Goal: Transaction & Acquisition: Purchase product/service

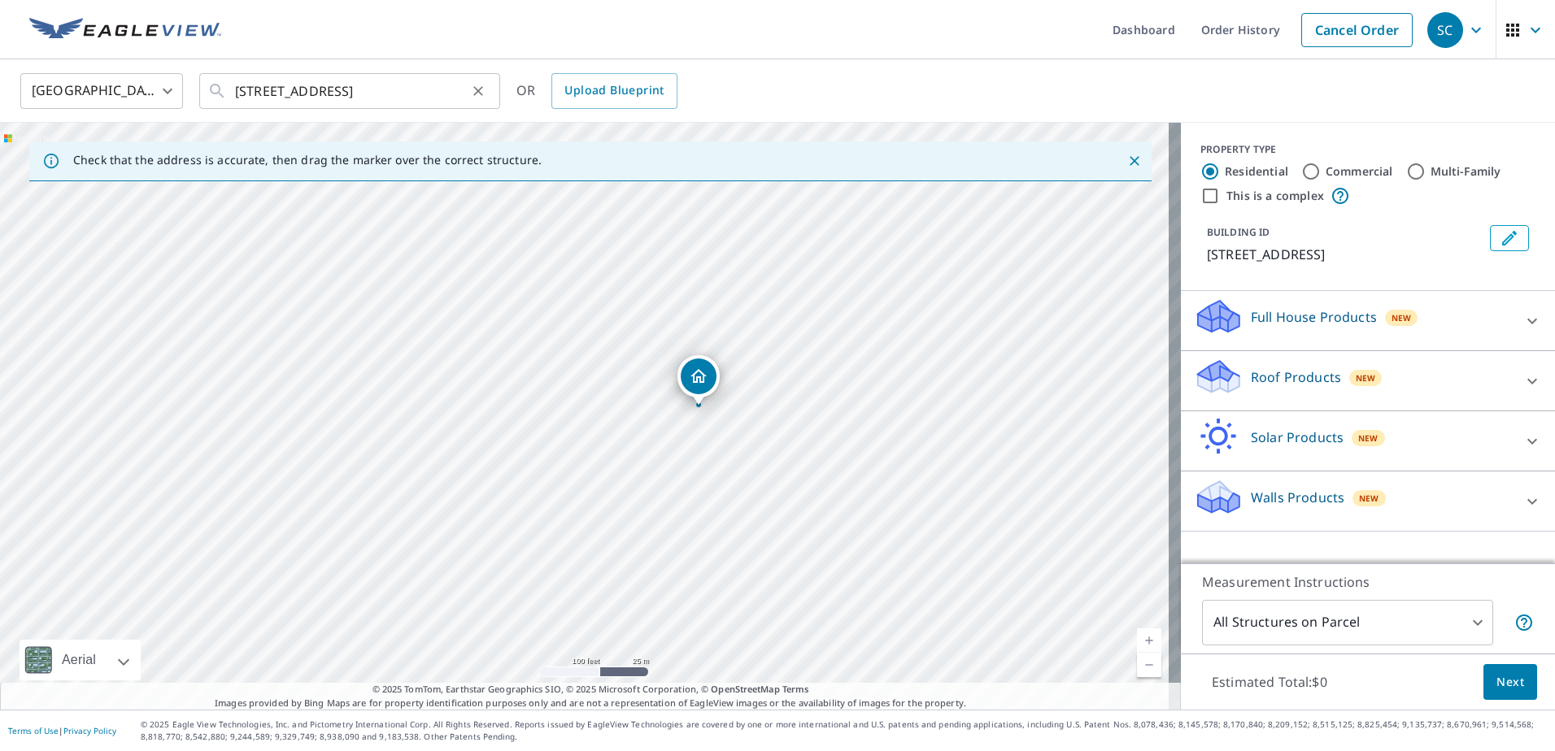
click at [485, 94] on icon "Clear" at bounding box center [478, 91] width 16 height 16
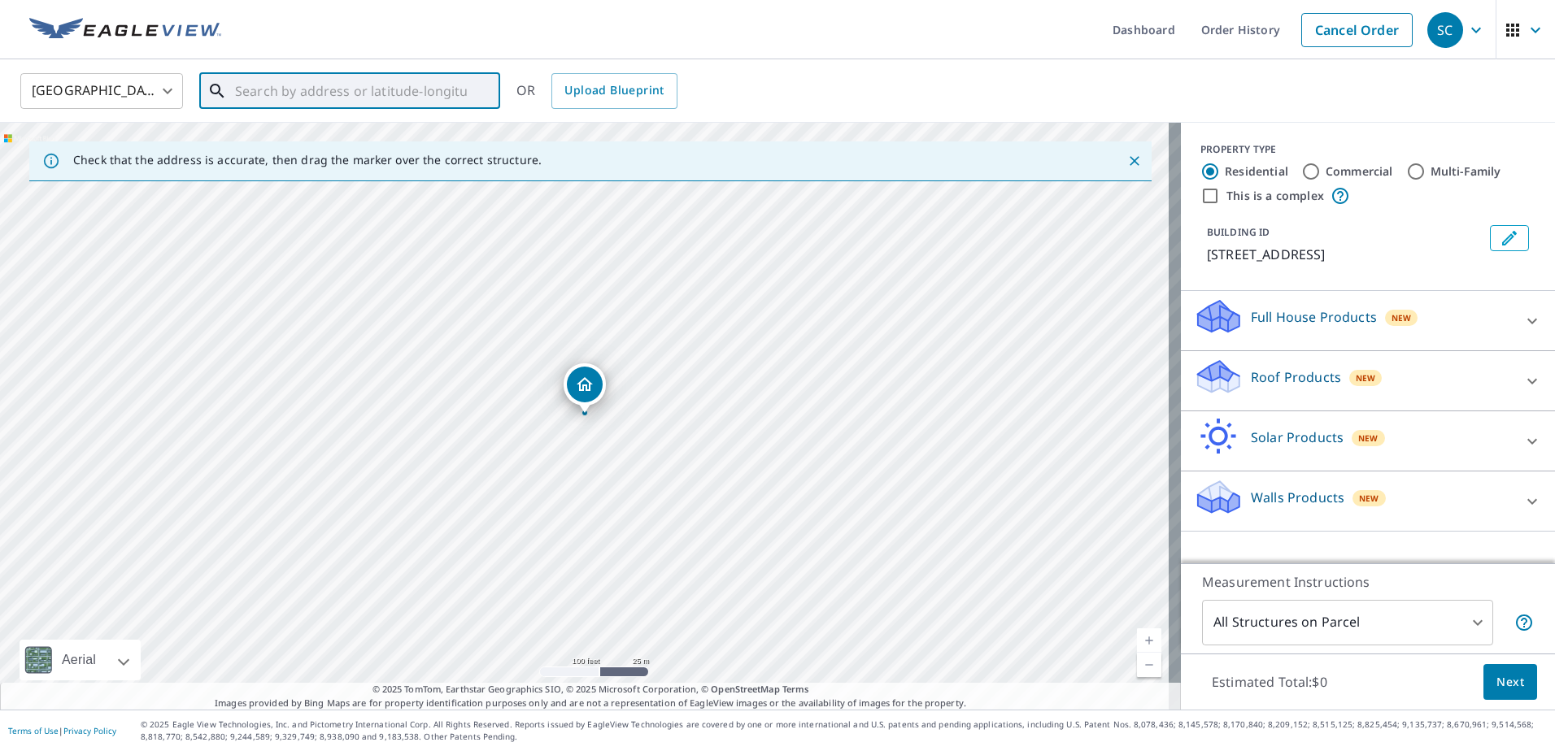
paste input "[STREET_ADDRESS]"
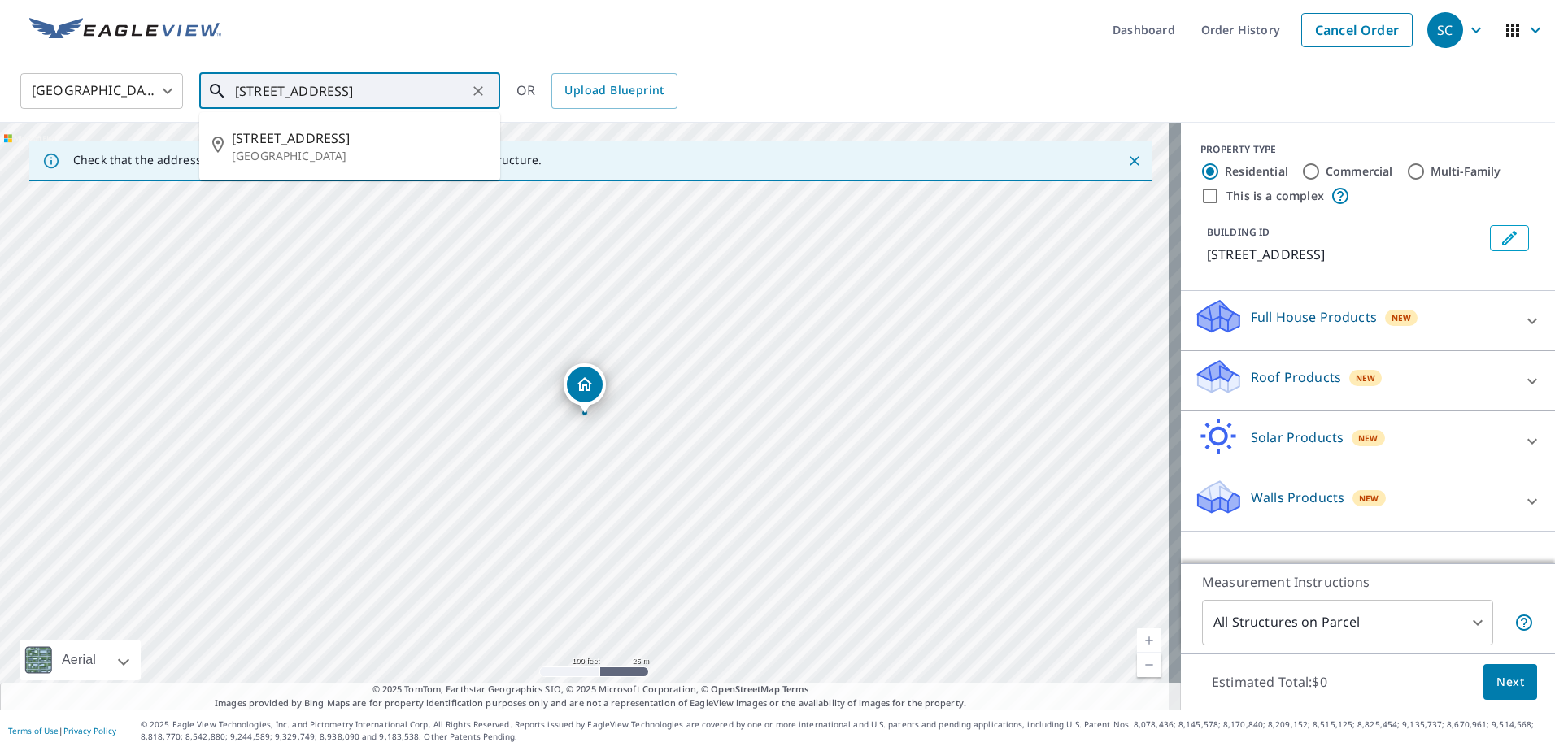
type input "[STREET_ADDRESS]"
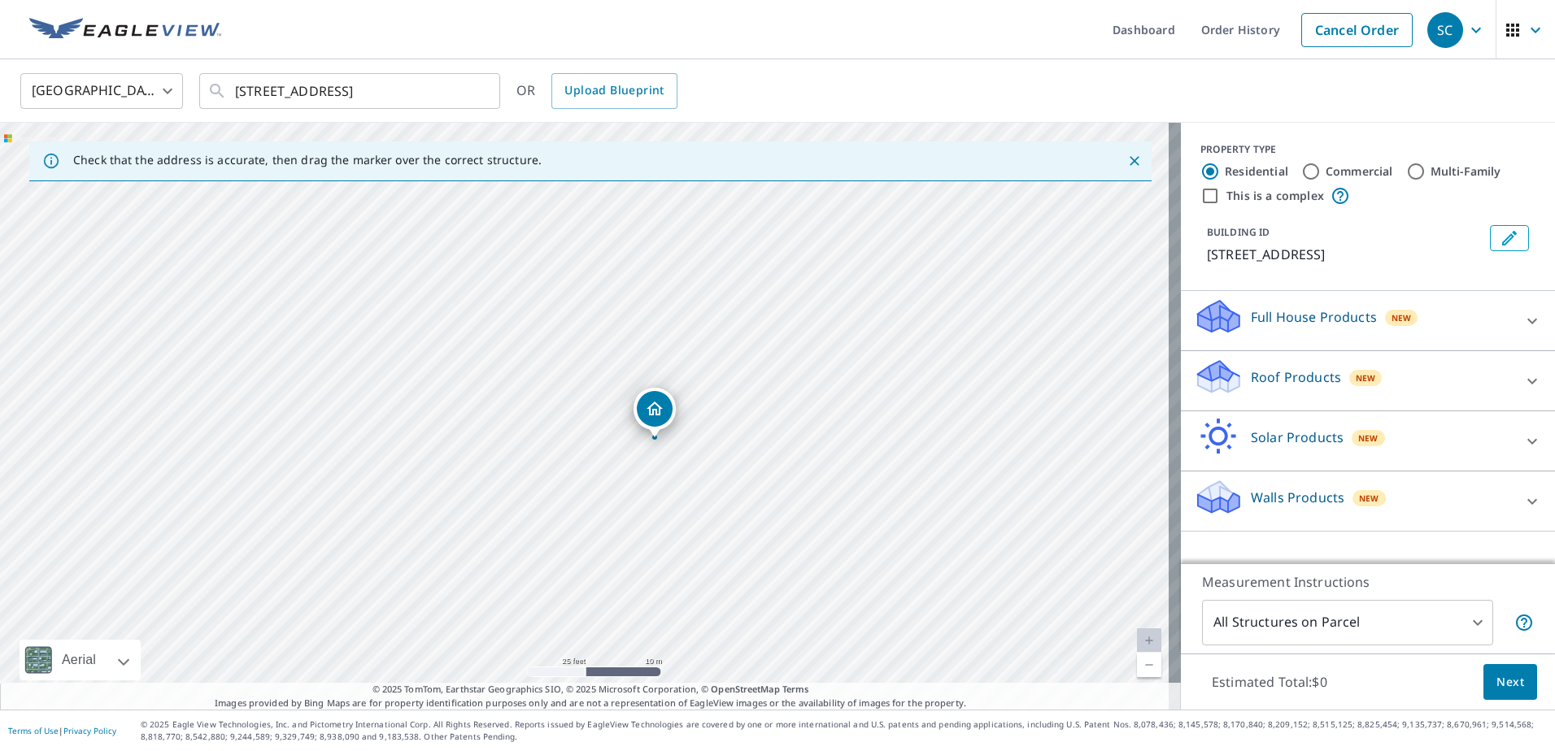
drag, startPoint x: 424, startPoint y: 455, endPoint x: 606, endPoint y: 487, distance: 184.9
click at [606, 487] on div "[STREET_ADDRESS]" at bounding box center [590, 416] width 1181 height 587
drag, startPoint x: 688, startPoint y: 333, endPoint x: 674, endPoint y: 461, distance: 128.4
click at [674, 461] on div "[STREET_ADDRESS]" at bounding box center [590, 416] width 1181 height 587
drag, startPoint x: 536, startPoint y: 487, endPoint x: 571, endPoint y: 449, distance: 51.8
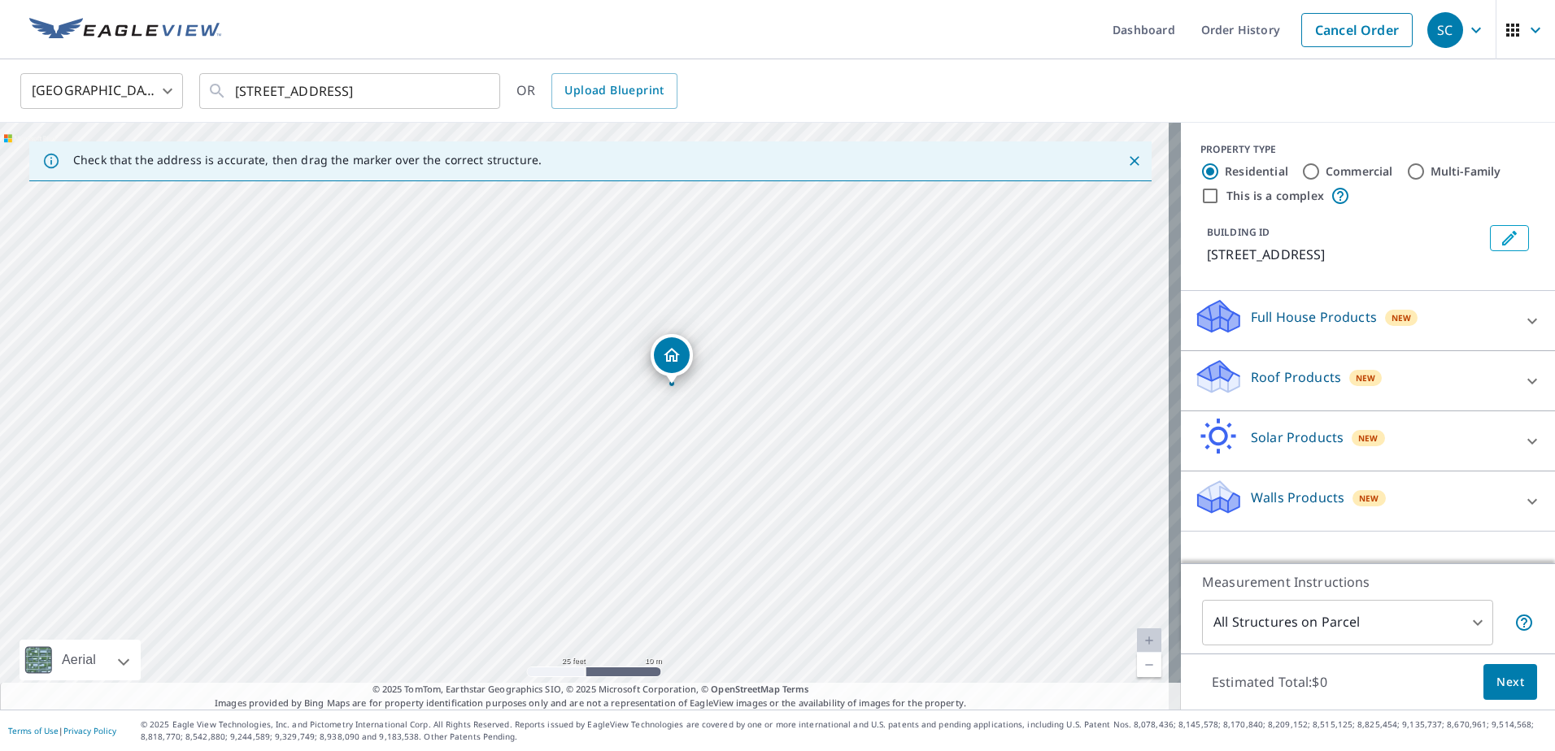
click at [571, 449] on div "[STREET_ADDRESS]" at bounding box center [590, 416] width 1181 height 587
click at [1322, 387] on p "Roof Products" at bounding box center [1296, 378] width 90 height 20
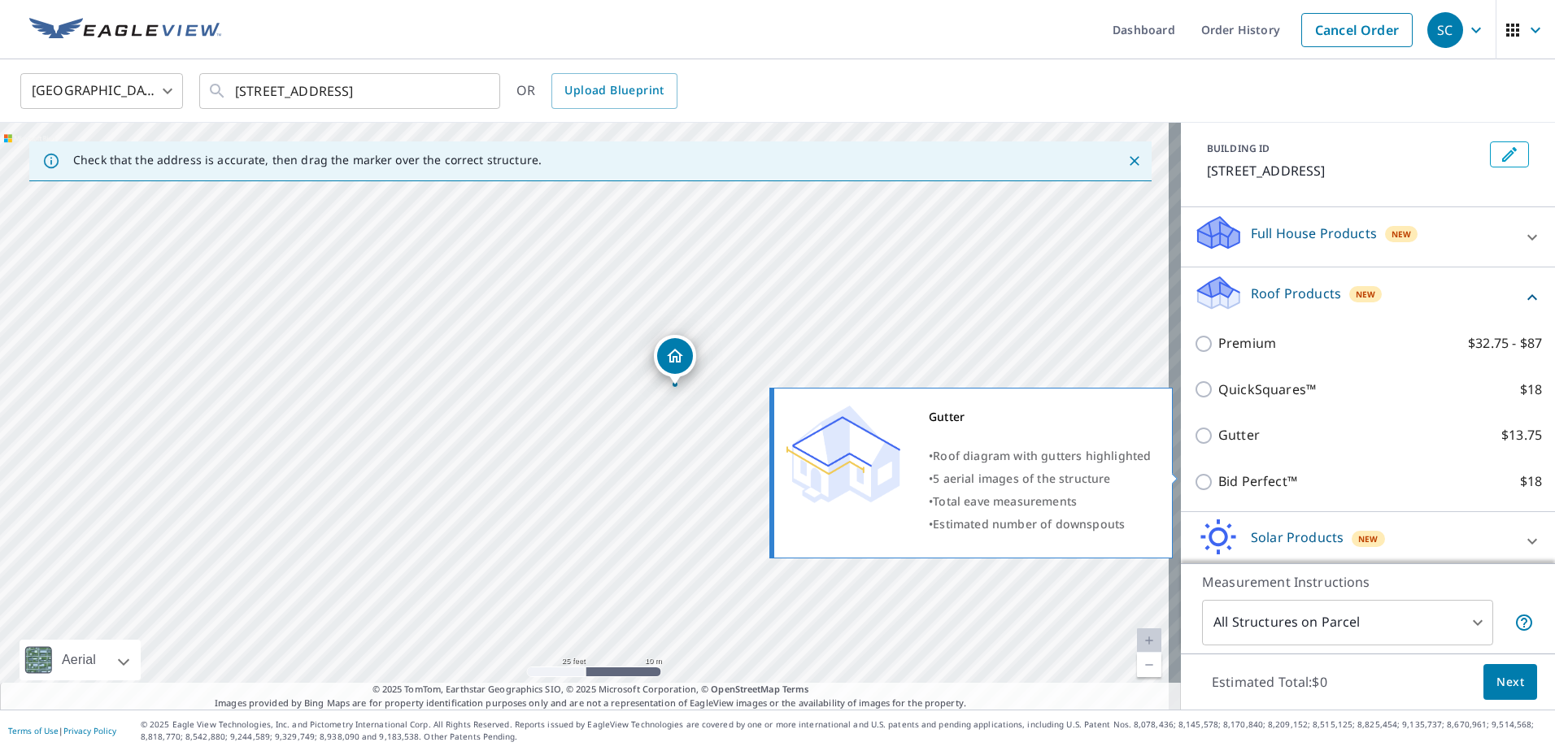
scroll to position [172, 0]
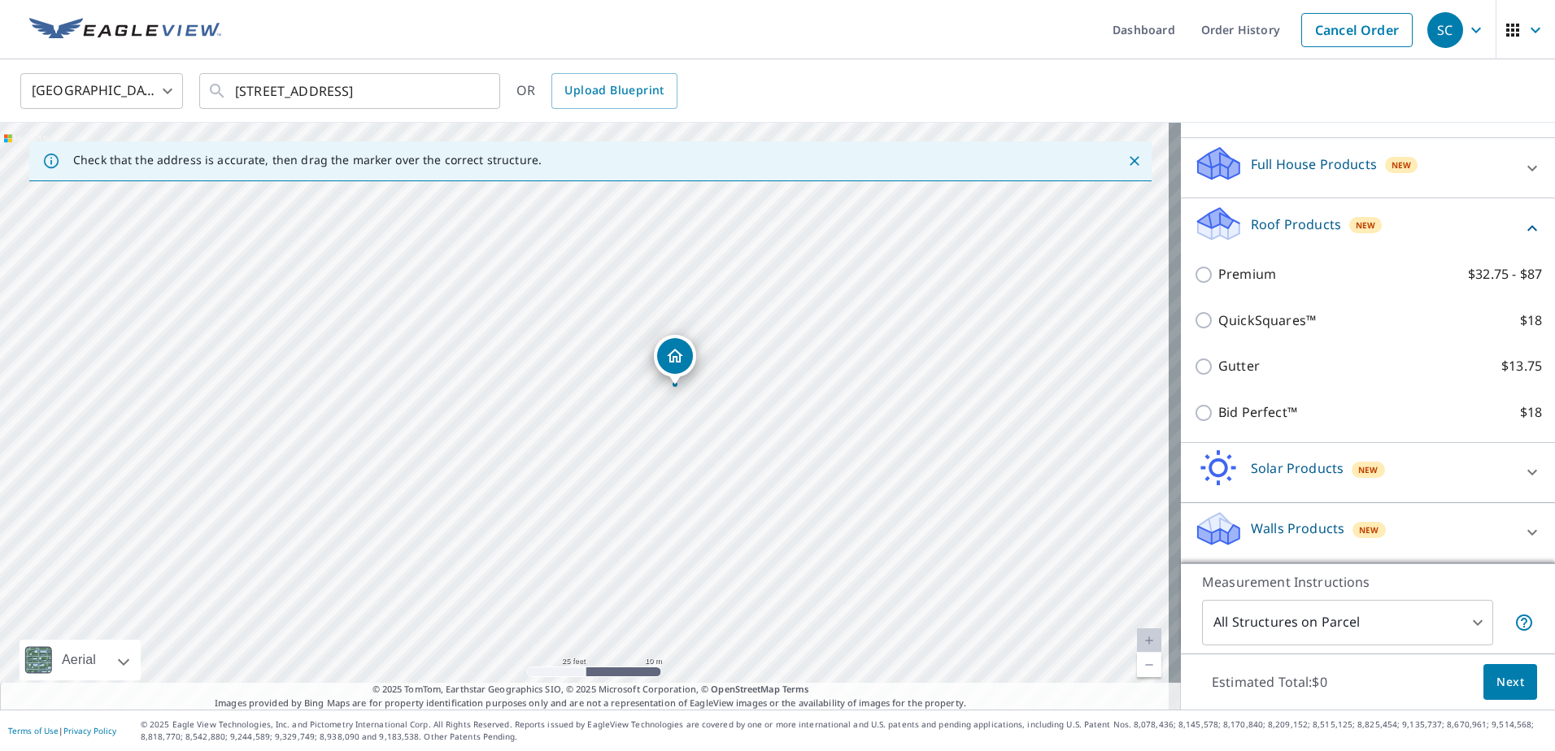
click at [1203, 367] on input "Gutter $13.75" at bounding box center [1206, 367] width 24 height 20
checkbox input "true"
type input "1"
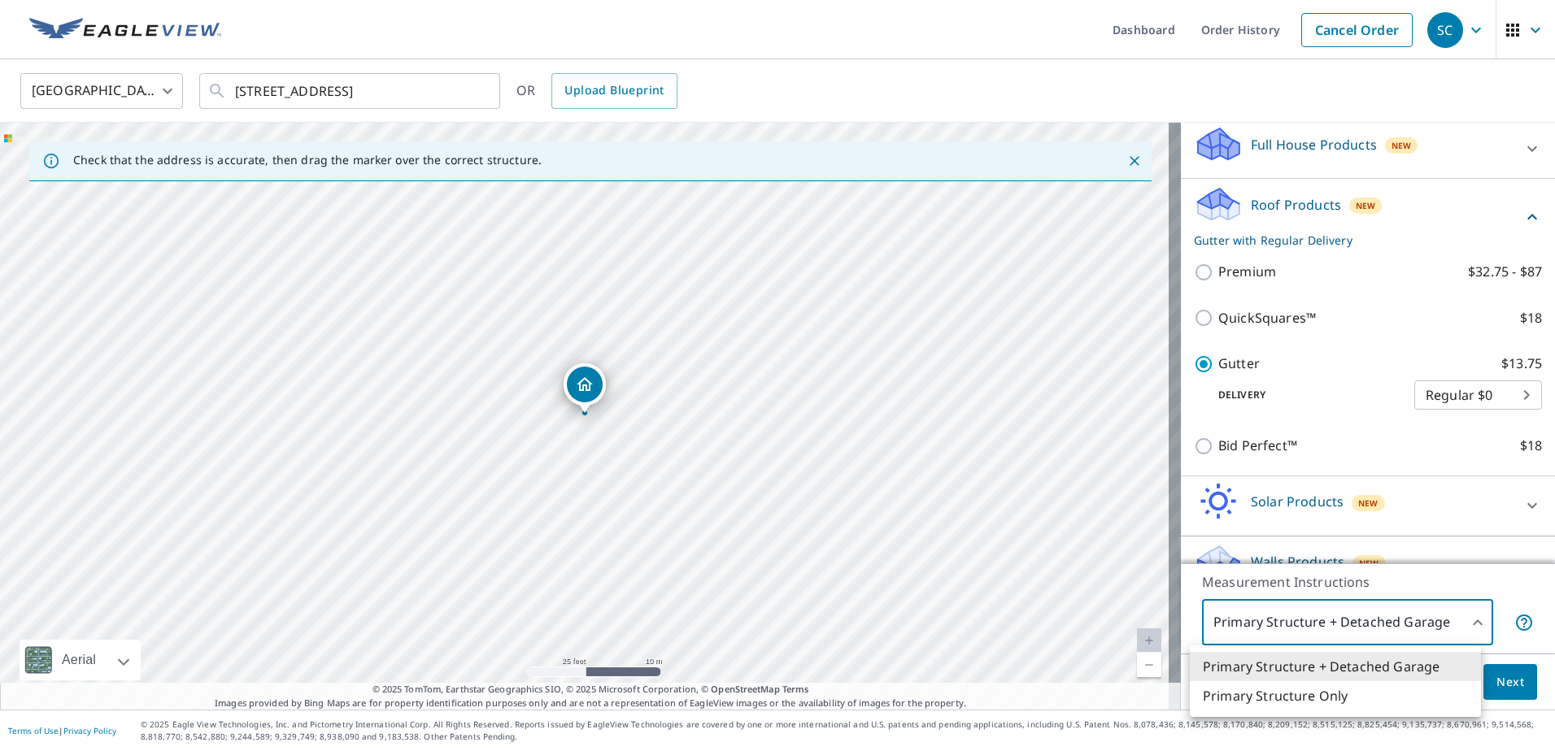
click at [1409, 620] on body "SC SC Dashboard Order History Cancel Order SC [GEOGRAPHIC_DATA] [GEOGRAPHIC_DAT…" at bounding box center [777, 375] width 1555 height 751
click at [1409, 620] on div at bounding box center [777, 375] width 1555 height 751
click at [1420, 630] on body "SC SC Dashboard Order History Cancel Order SC [GEOGRAPHIC_DATA] [GEOGRAPHIC_DAT…" at bounding box center [777, 375] width 1555 height 751
click at [1422, 625] on div at bounding box center [777, 375] width 1555 height 751
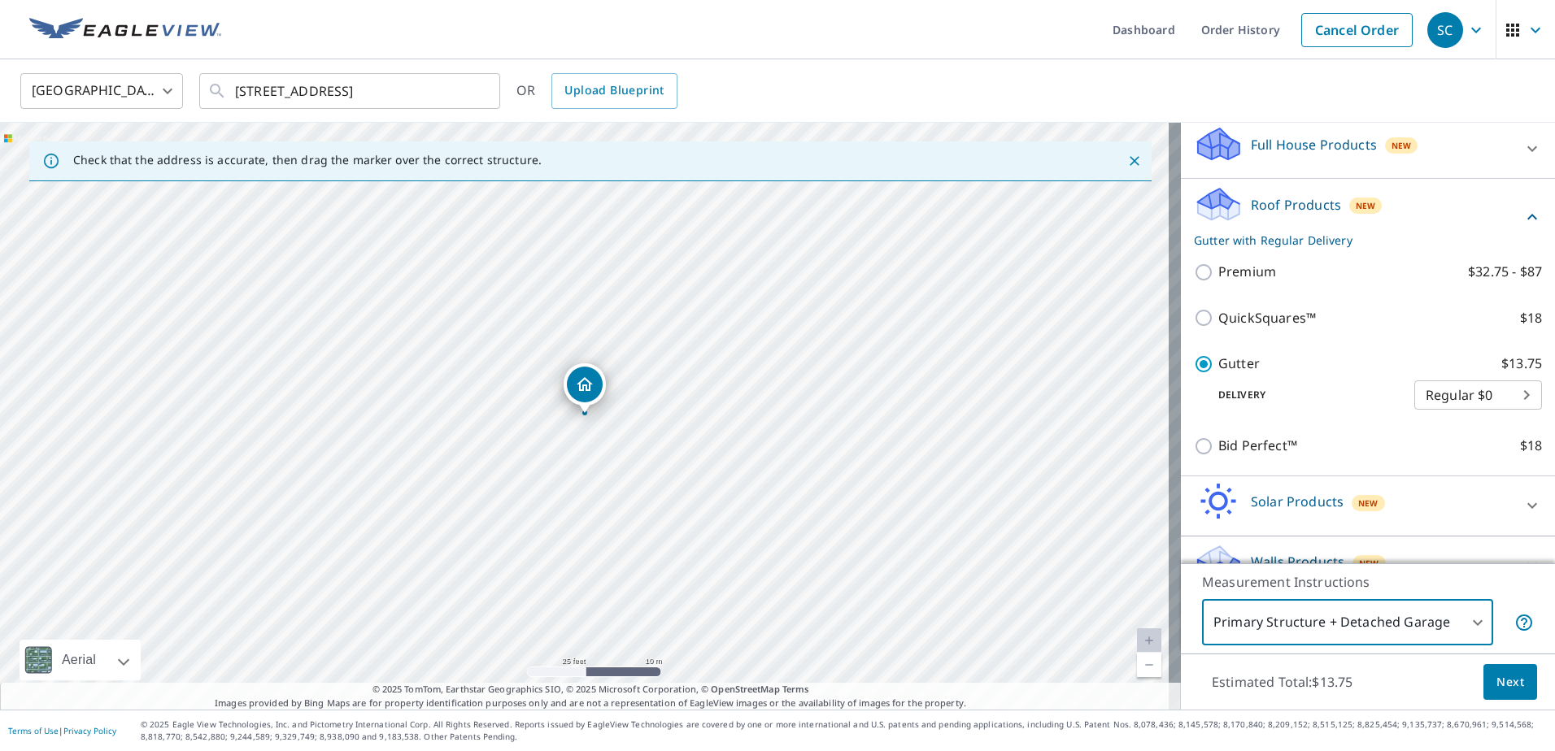
click at [1503, 682] on span "Next" at bounding box center [1510, 683] width 28 height 20
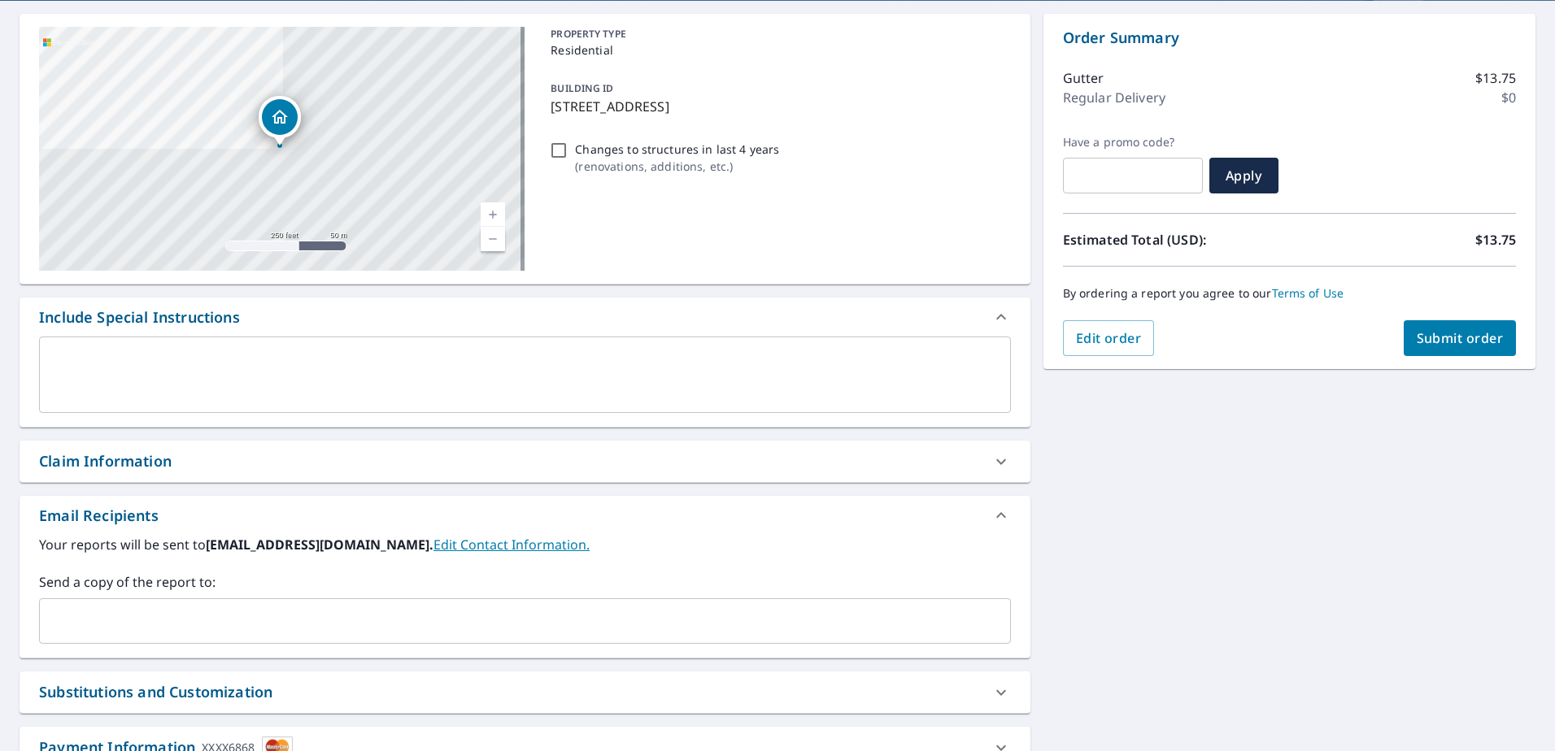
scroll to position [244, 0]
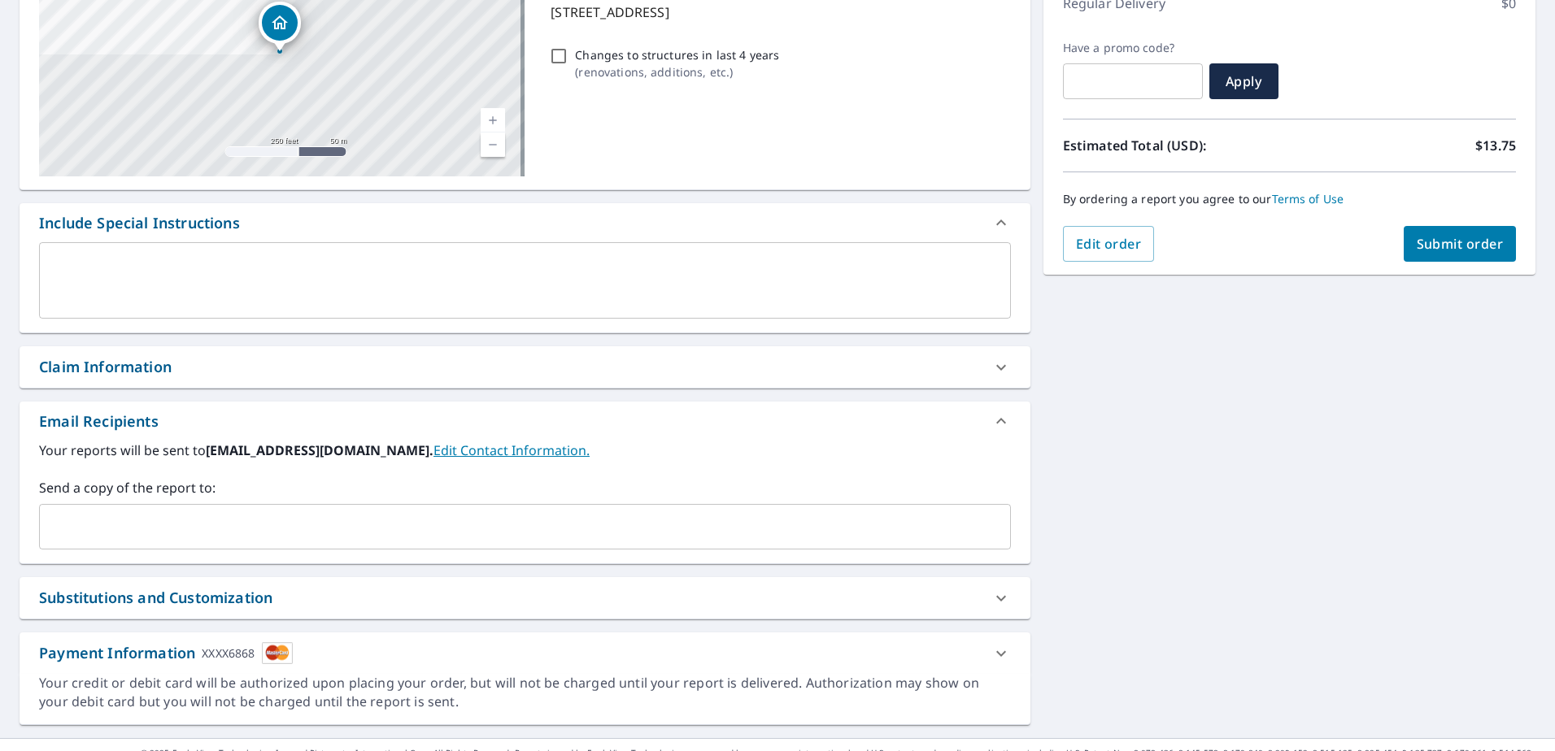
click at [268, 526] on input "text" at bounding box center [512, 527] width 933 height 31
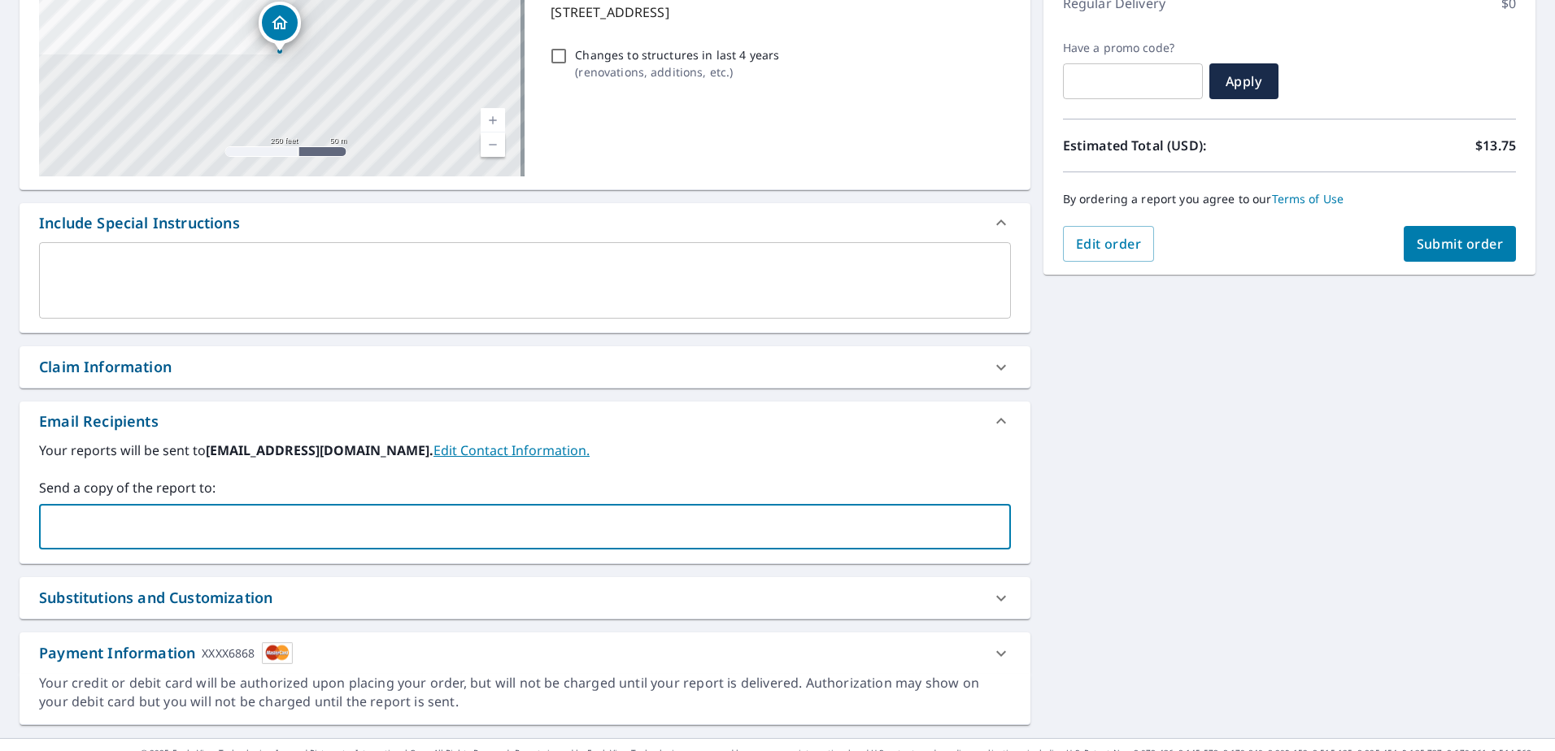
click at [302, 535] on input "text" at bounding box center [512, 527] width 933 height 31
paste input "[PERSON_NAME][EMAIL_ADDRESS][DOMAIN_NAME]"
type input "[PERSON_NAME][EMAIL_ADDRESS][DOMAIN_NAME]"
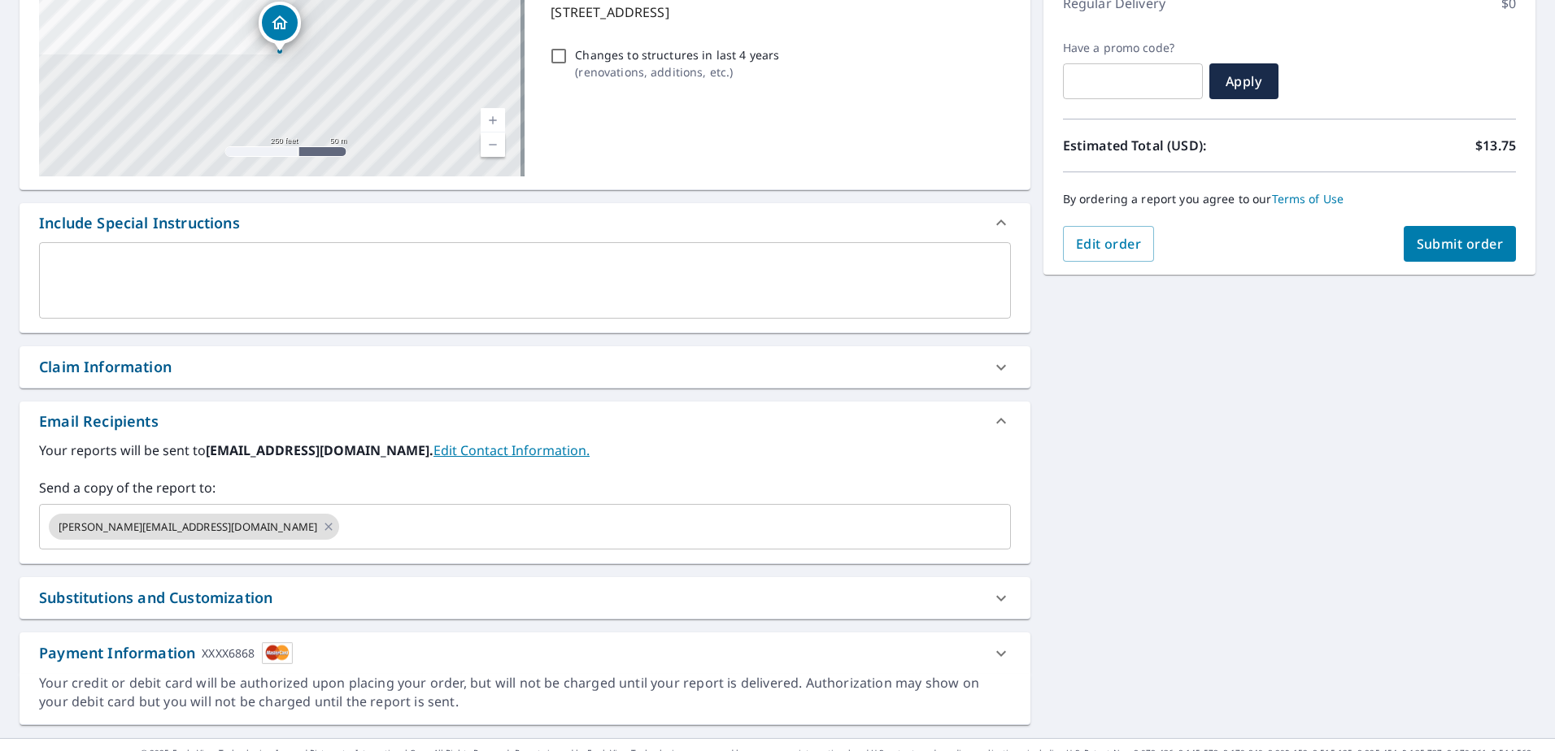
click at [1082, 524] on div "[STREET_ADDRESS] Aerial Road A standard road map Aerial A detailed look from ab…" at bounding box center [777, 322] width 1555 height 832
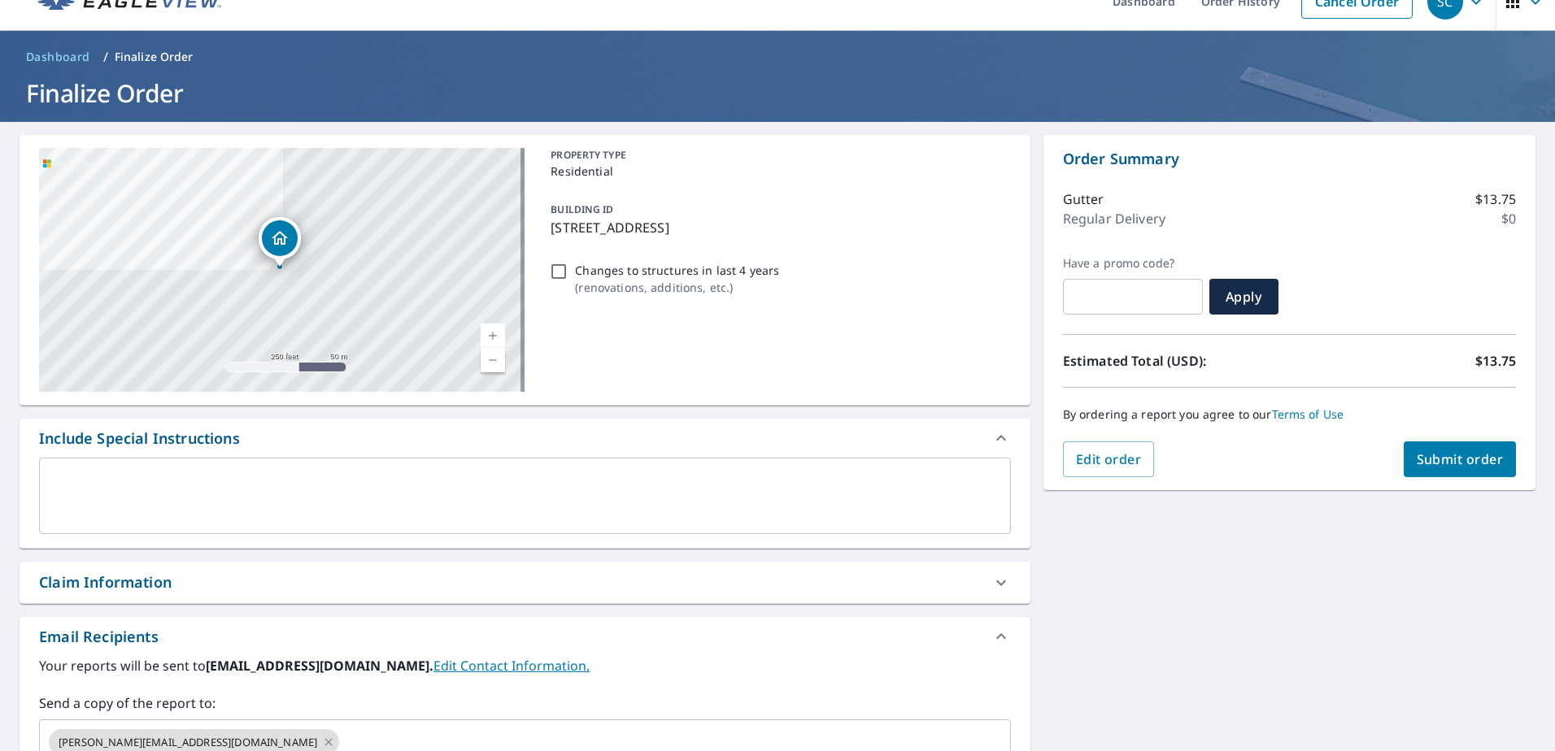
scroll to position [0, 0]
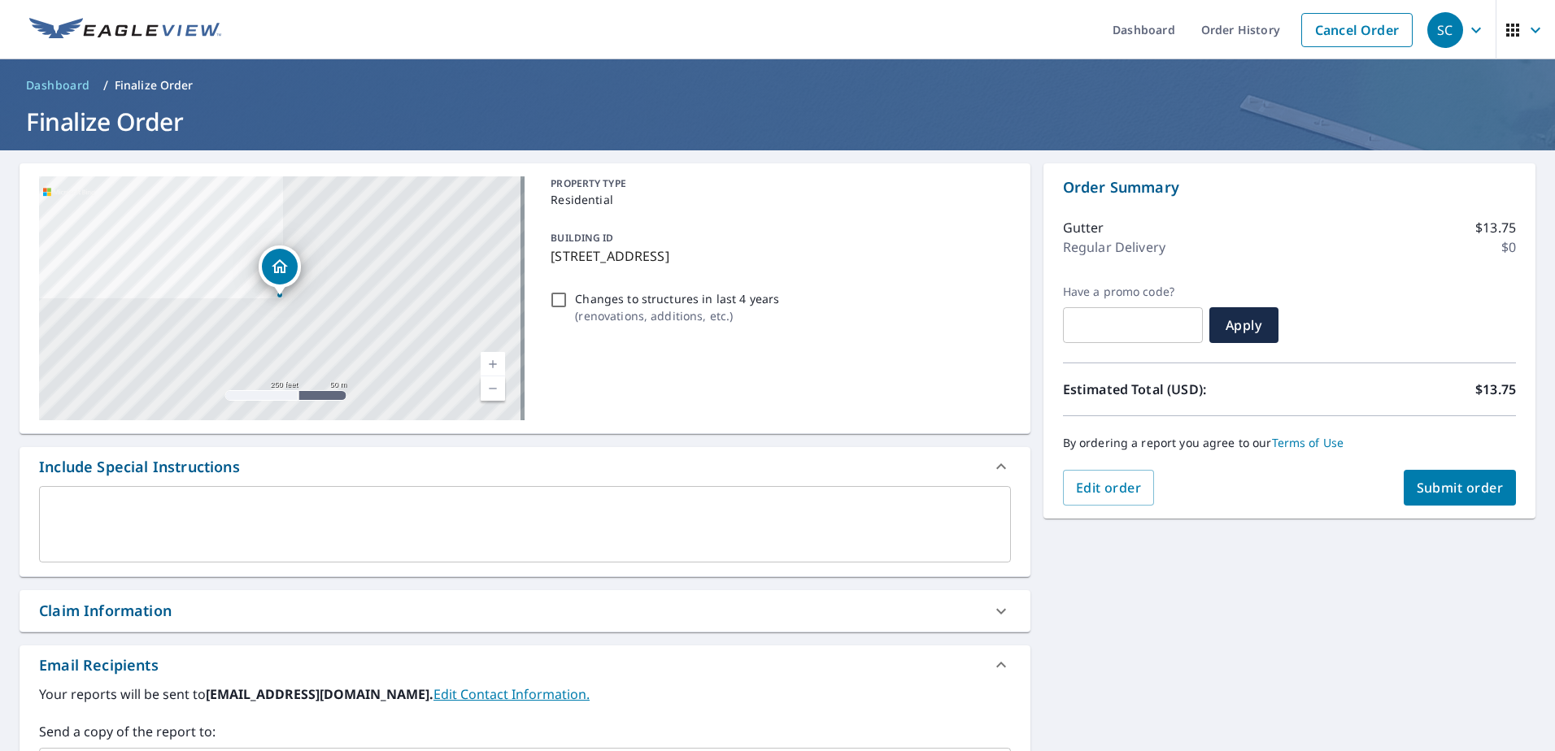
click at [1457, 482] on span "Submit order" at bounding box center [1460, 488] width 87 height 18
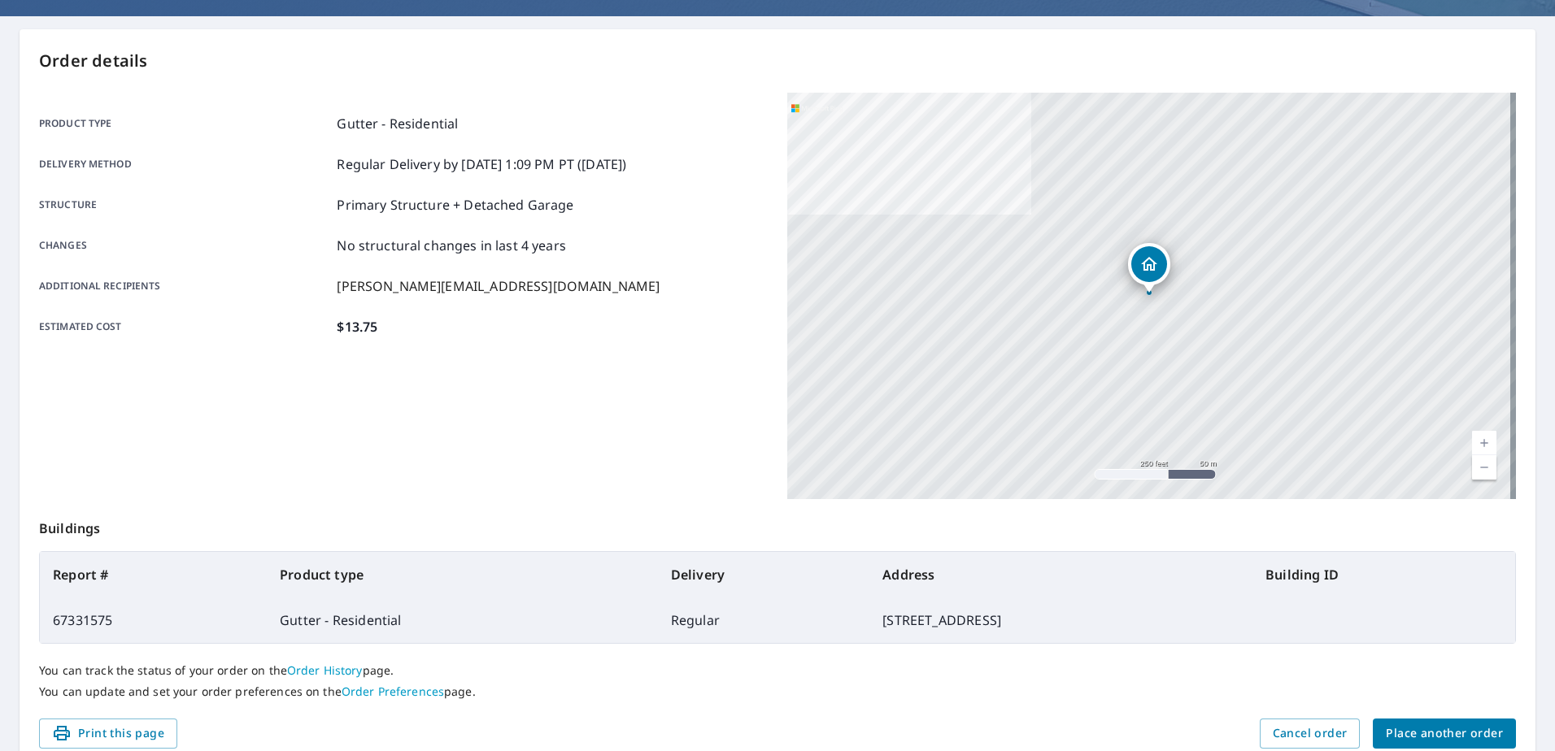
scroll to position [43, 0]
